Goal: Task Accomplishment & Management: Manage account settings

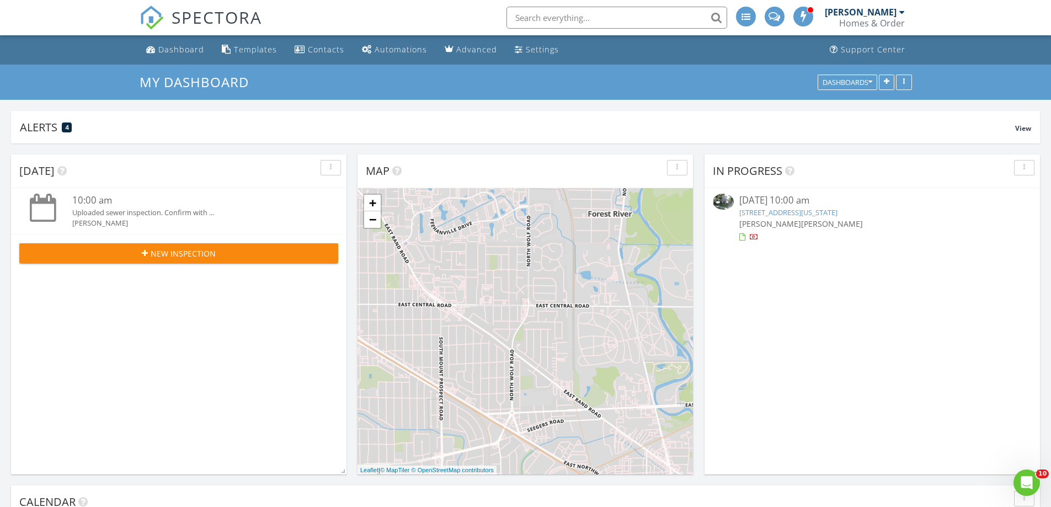
click at [822, 211] on link "149 Washington Ave, La Grange, IL 60525" at bounding box center [788, 212] width 98 height 10
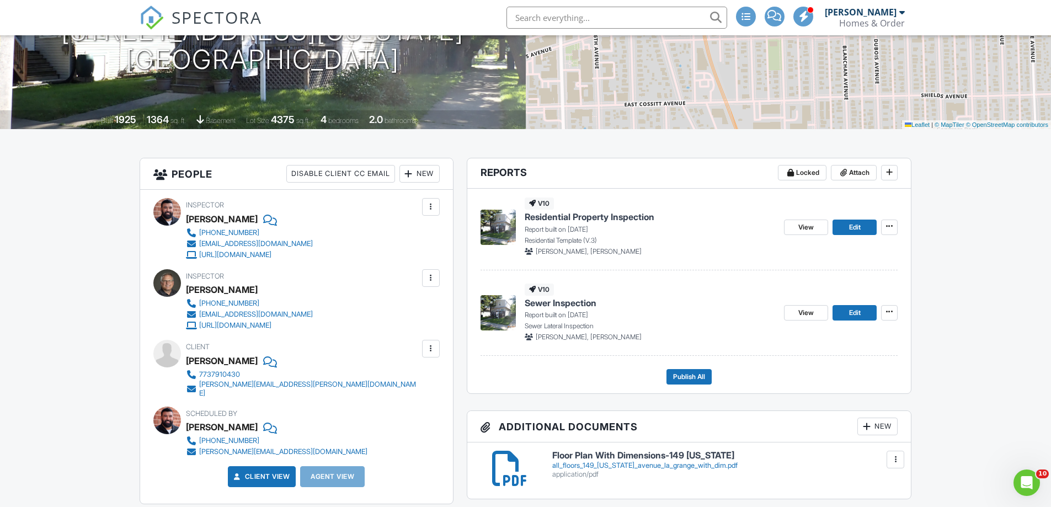
scroll to position [110, 0]
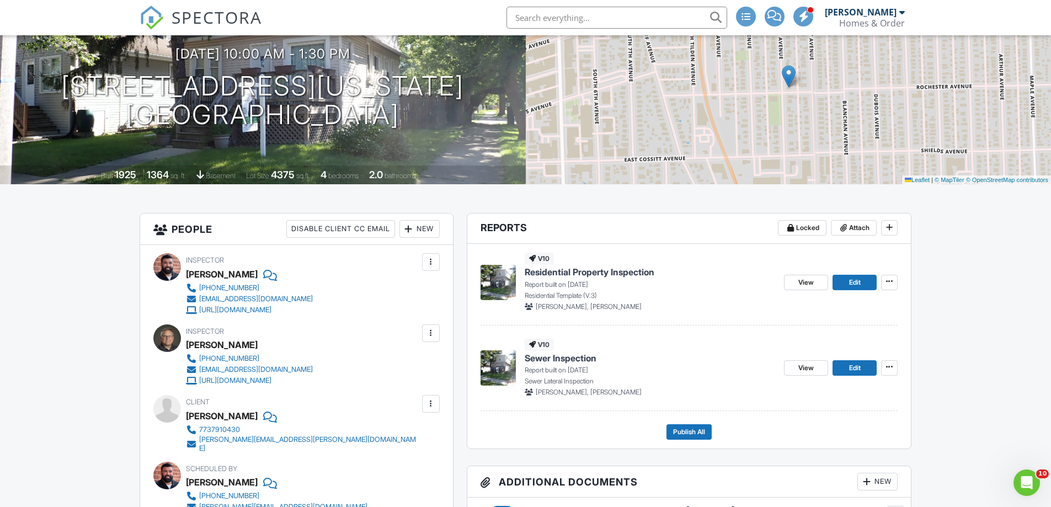
click at [584, 271] on span "Residential Property Inspection" at bounding box center [590, 272] width 130 height 12
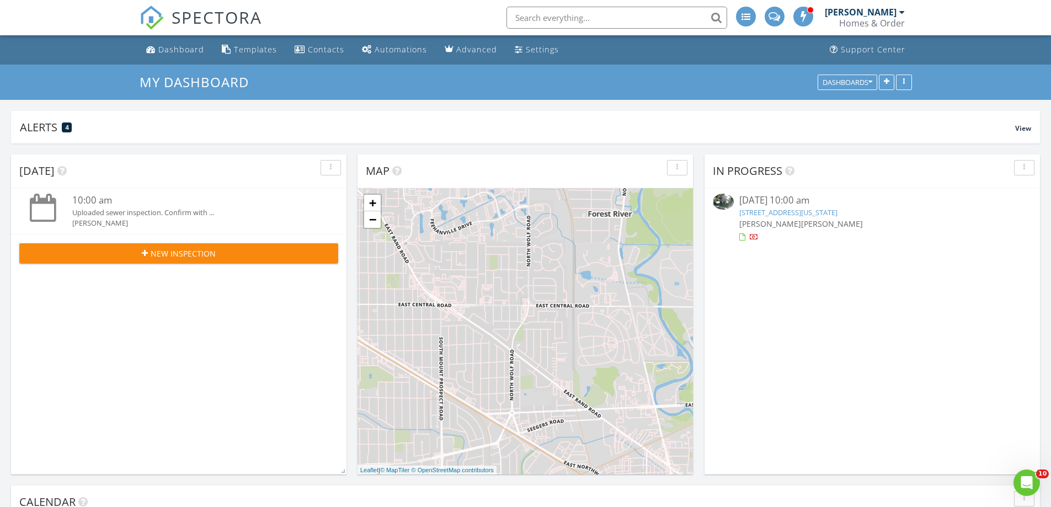
click at [814, 212] on link "149 Washington Ave, La Grange, IL 60525" at bounding box center [788, 212] width 98 height 10
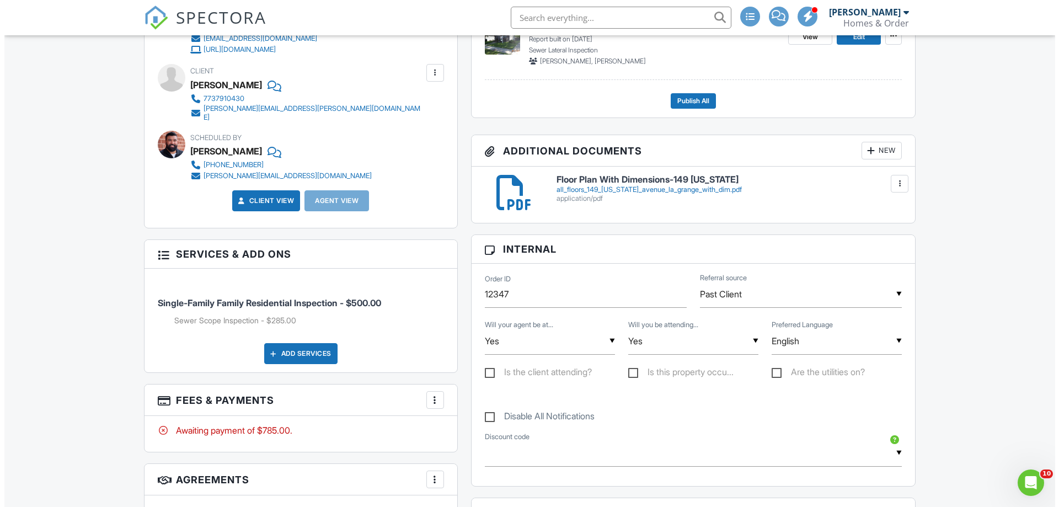
scroll to position [221, 0]
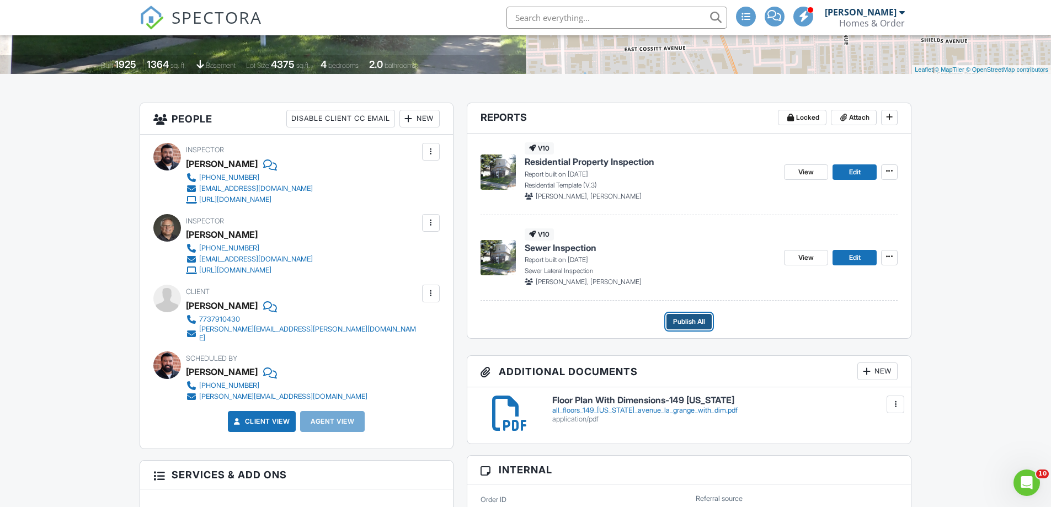
click at [696, 321] on span "Publish All" at bounding box center [689, 321] width 32 height 11
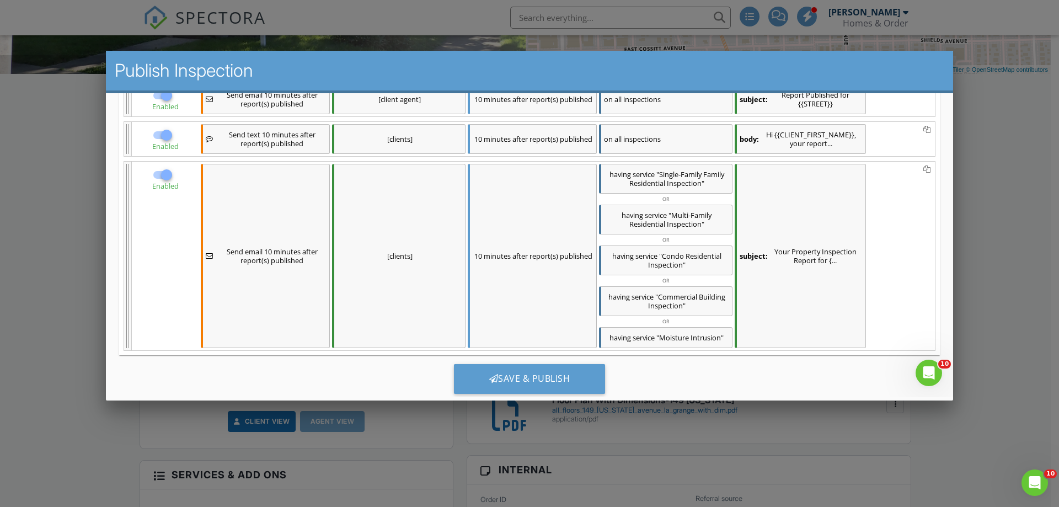
scroll to position [358, 0]
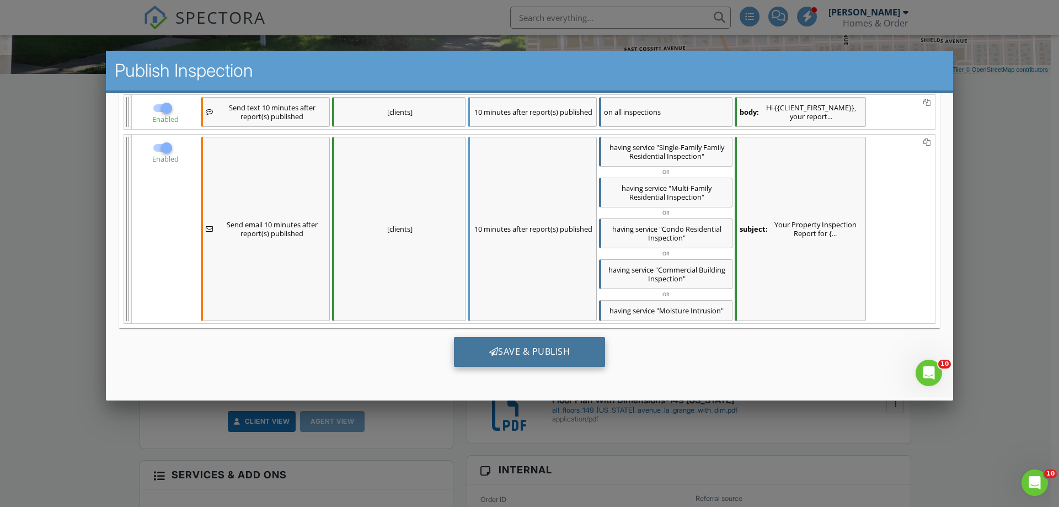
click at [537, 357] on div "Save & Publish" at bounding box center [530, 352] width 152 height 30
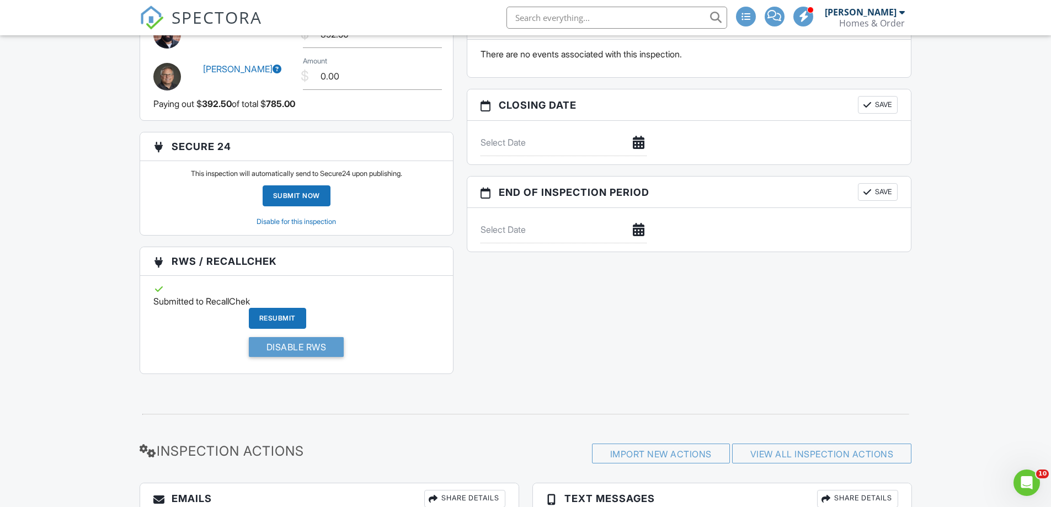
scroll to position [1379, 0]
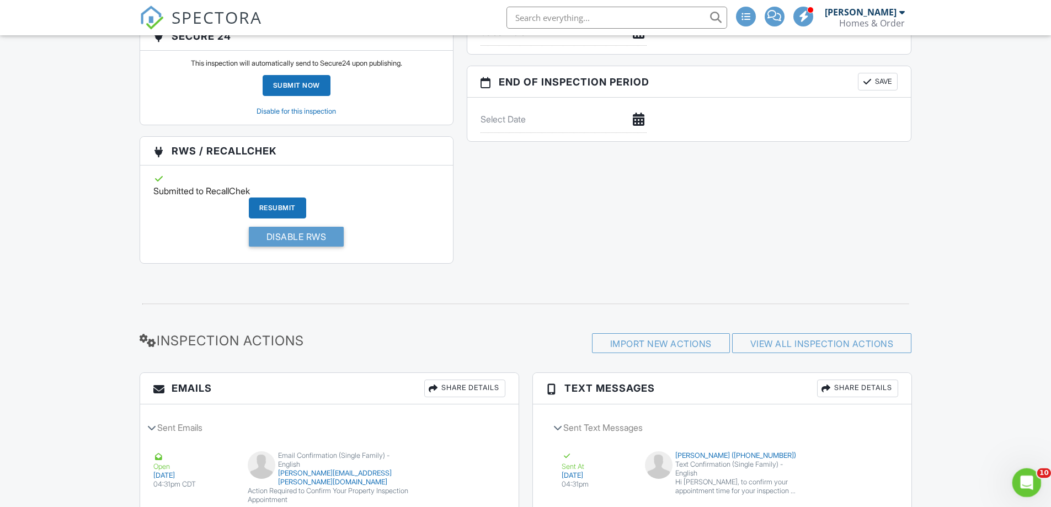
click at [1020, 483] on icon "Open Intercom Messenger" at bounding box center [1025, 481] width 18 height 18
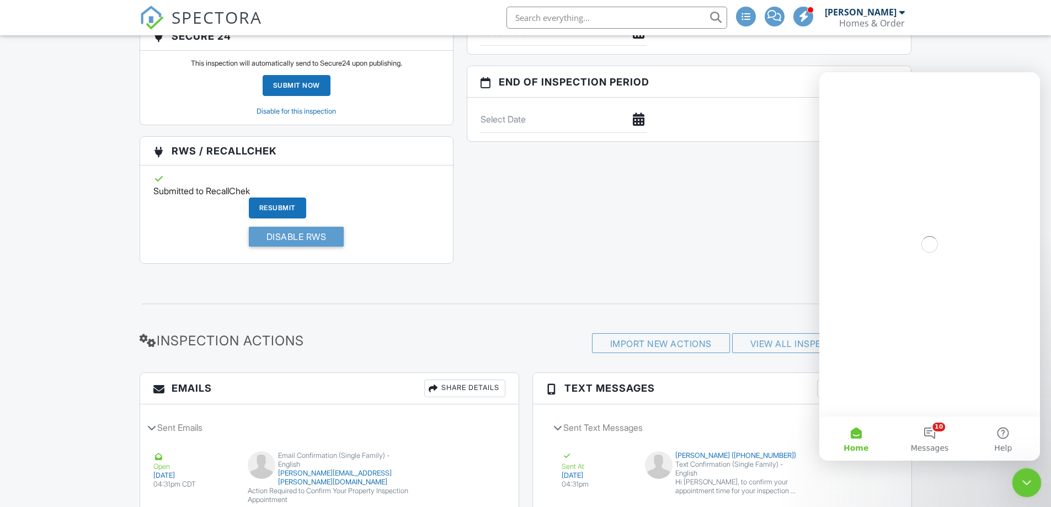
scroll to position [0, 0]
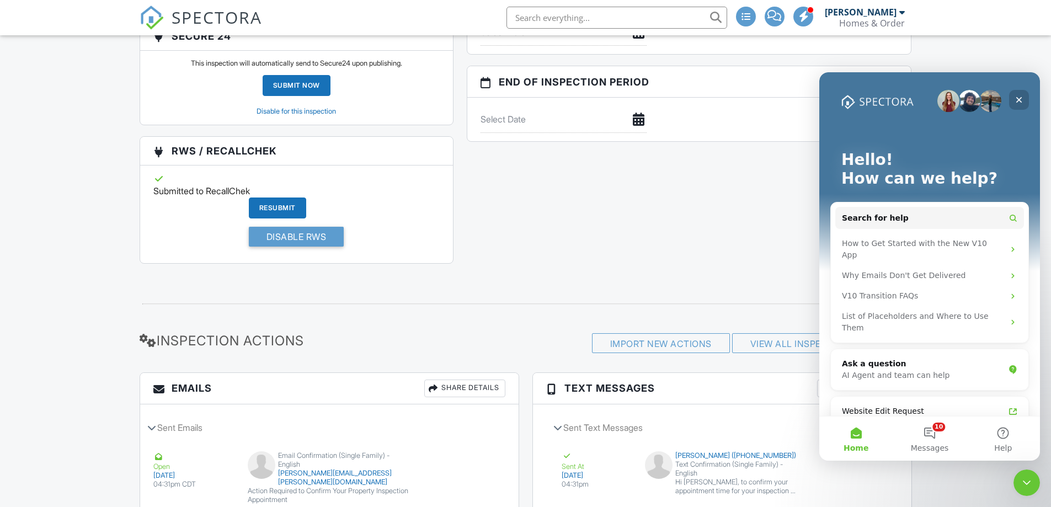
click at [1021, 101] on icon "Close" at bounding box center [1019, 100] width 6 height 6
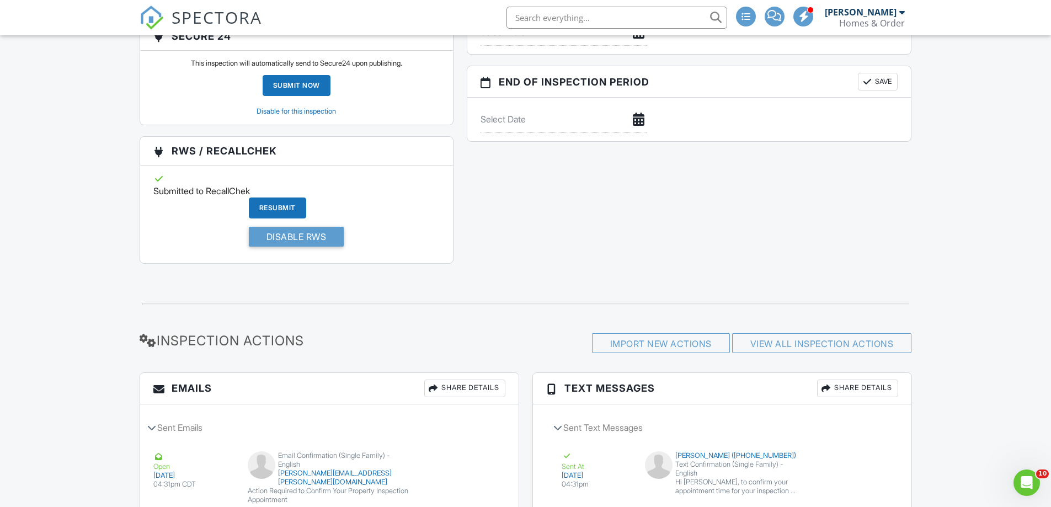
click at [894, 17] on div "[PERSON_NAME]" at bounding box center [861, 12] width 72 height 11
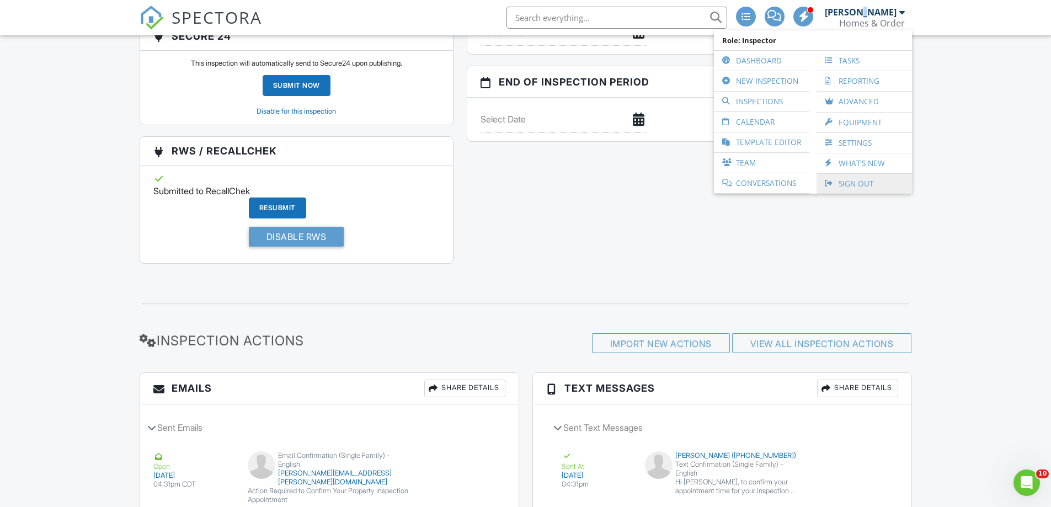
click at [867, 185] on link "Sign Out" at bounding box center [864, 184] width 84 height 20
